Goal: Navigation & Orientation: Understand site structure

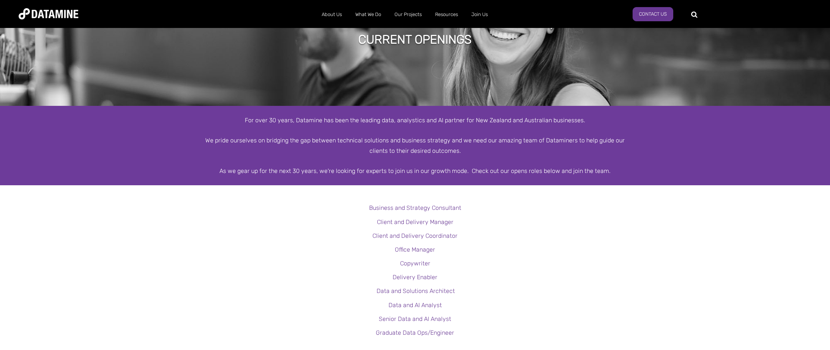
scroll to position [67, 0]
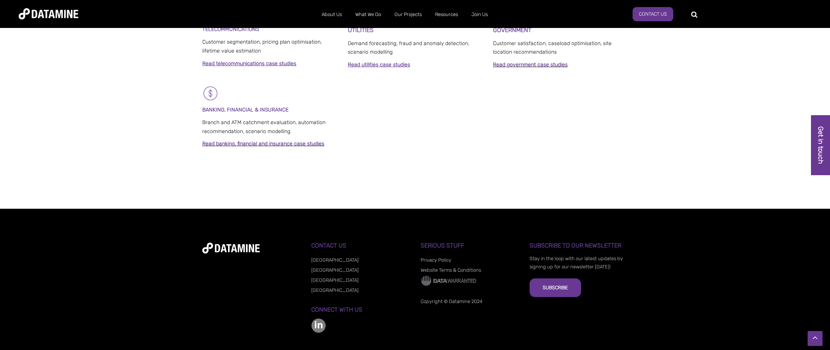
scroll to position [543, 0]
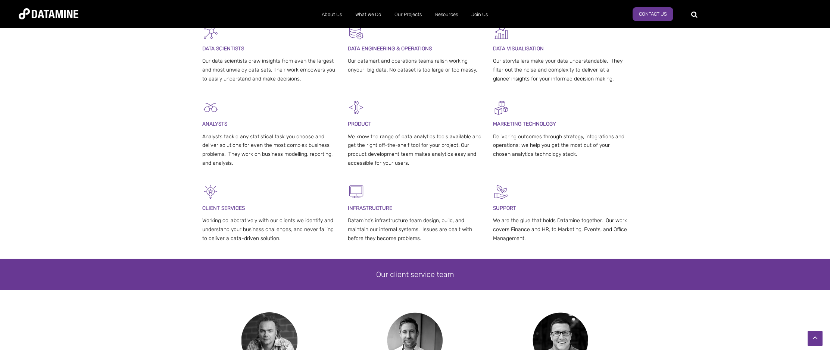
scroll to position [198, 0]
